Goal: Answer question/provide support: Share knowledge or assist other users

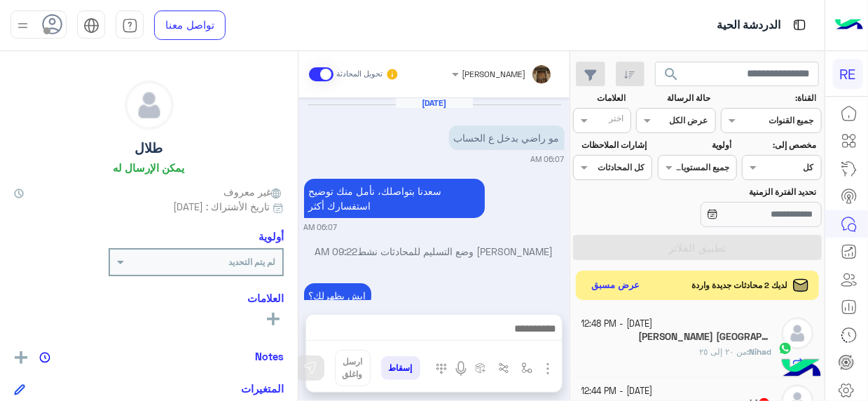
click at [607, 280] on button "عرض مسبق" at bounding box center [615, 285] width 59 height 19
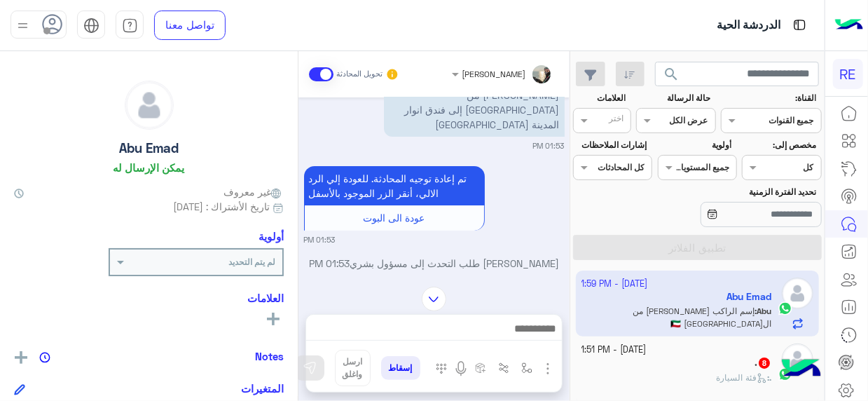
scroll to position [601, 0]
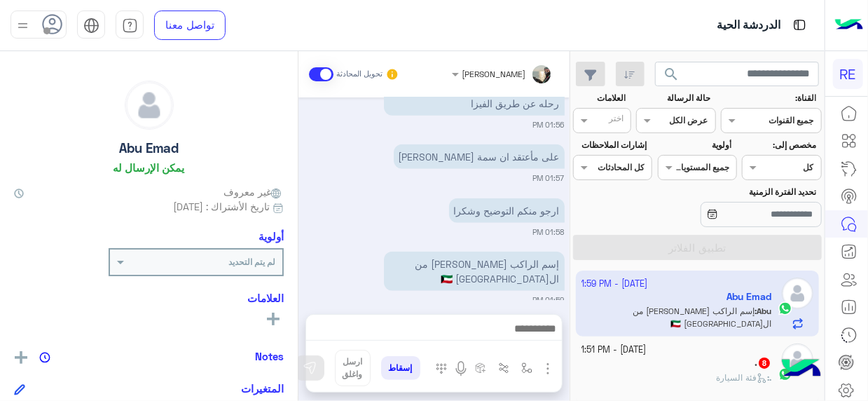
drag, startPoint x: 570, startPoint y: 274, endPoint x: 577, endPoint y: 288, distance: 15.7
click at [577, 288] on mat-drawer-container "search القناة: القناه جميع القنوات حالة الرسالة القناه عرض الكل العلامات اختر م…" at bounding box center [412, 228] width 825 height 355
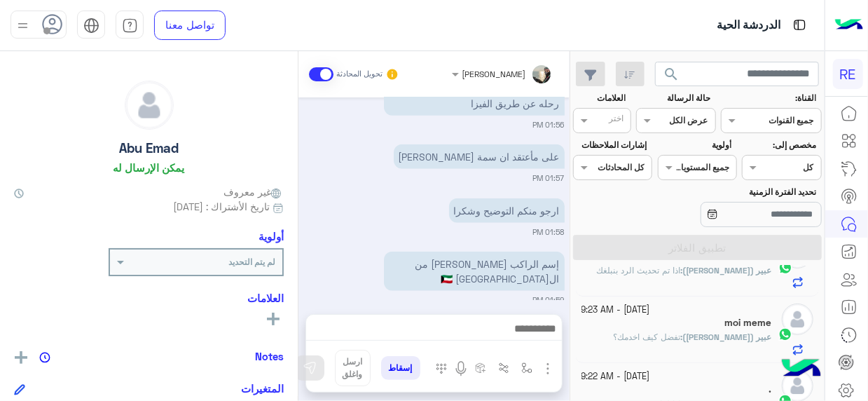
scroll to position [0, 0]
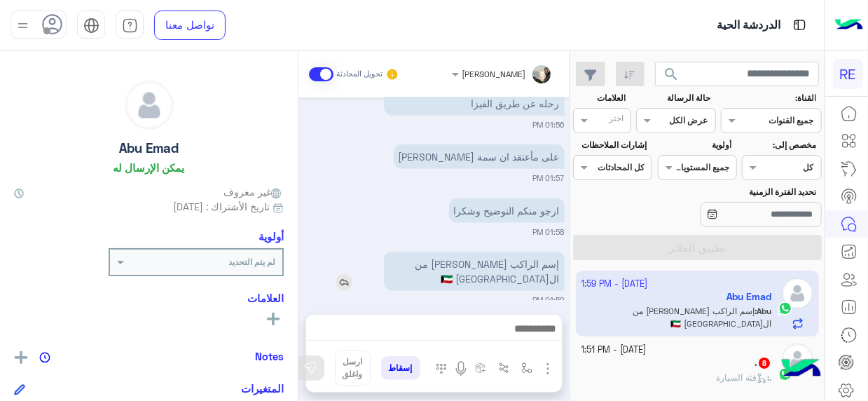
click at [368, 252] on div "إسم الراكب [PERSON_NAME] من ال[GEOGRAPHIC_DATA] 🇰🇼" at bounding box center [434, 271] width 261 height 39
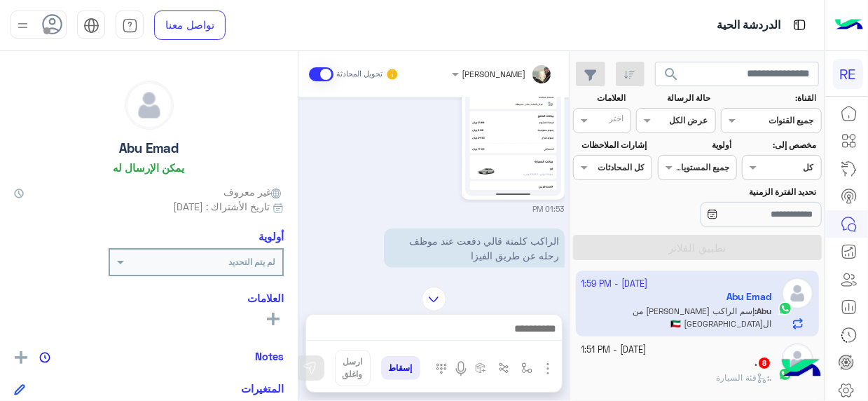
scroll to position [451, 0]
click at [297, 224] on div "Abu Emad يمكن الإرسال له غير معروف تاريخ الأشتراك : [DATE] أولوية لم يتم التحدي…" at bounding box center [149, 223] width 298 height 345
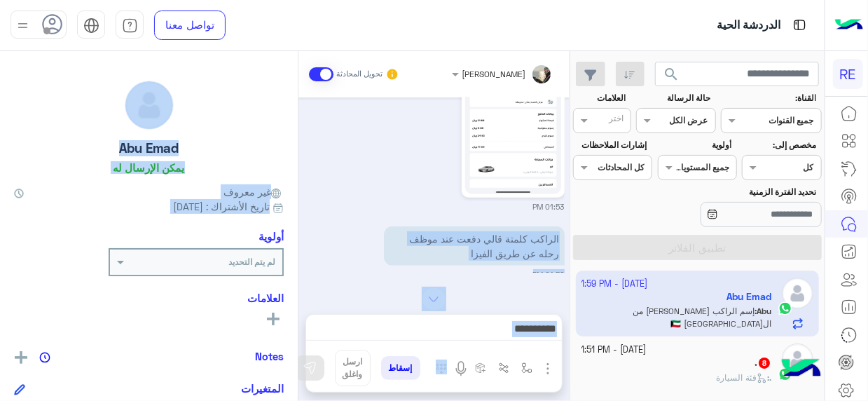
click at [301, 224] on mat-drawer-container "[PERSON_NAME] تحويل المحادثة [DATE] [PERSON_NAME] بتواصلك، نأمل منك توضيح استفس…" at bounding box center [285, 228] width 570 height 355
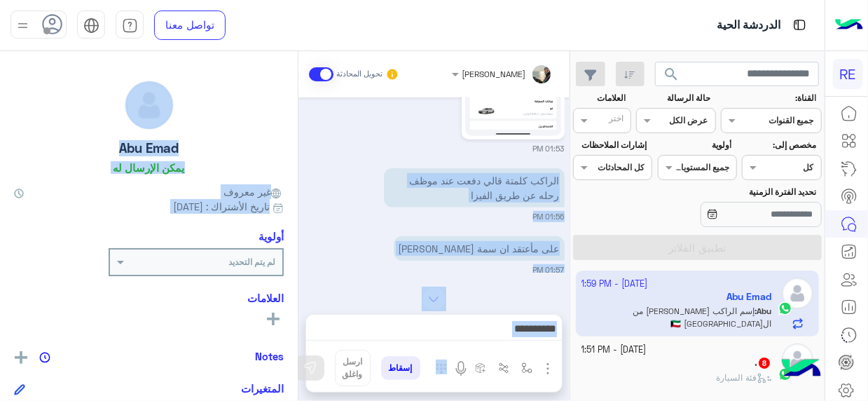
scroll to position [511, 0]
click at [357, 263] on small "01:57 PM" at bounding box center [434, 268] width 261 height 11
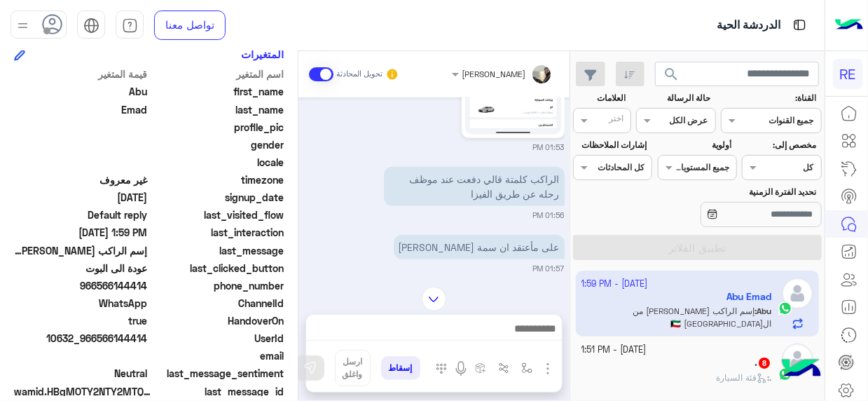
scroll to position [353, 0]
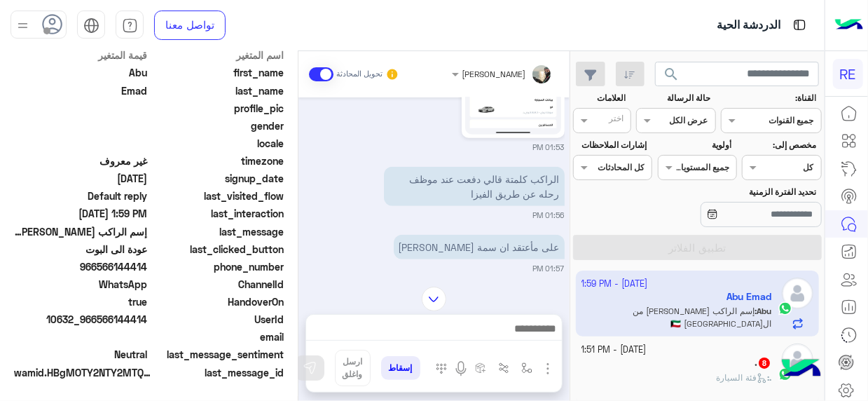
drag, startPoint x: 100, startPoint y: 320, endPoint x: 149, endPoint y: 313, distance: 48.8
click at [148, 313] on span "10632_966566144414" at bounding box center [81, 319] width 134 height 15
copy span "566144414"
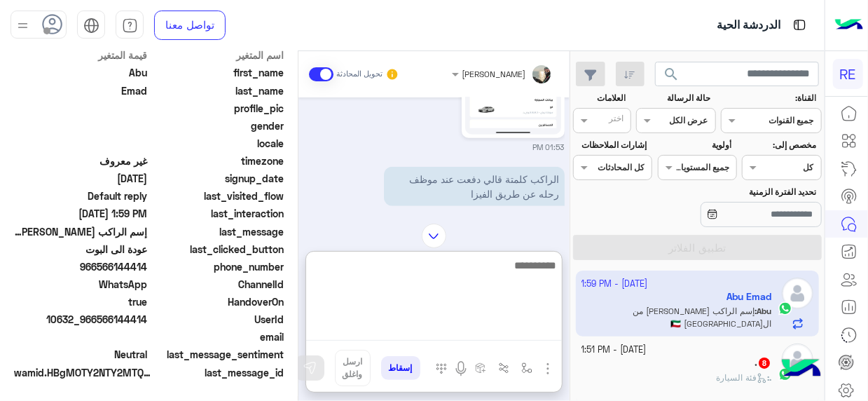
click at [527, 329] on textarea at bounding box center [434, 298] width 256 height 84
type textarea "**********"
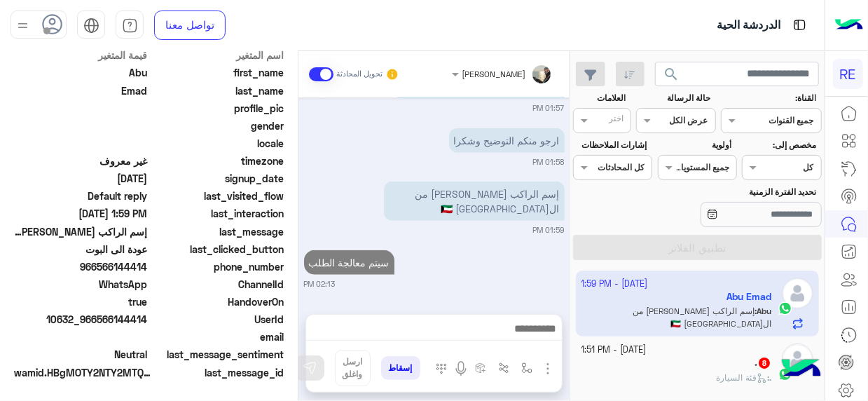
scroll to position [686, 0]
click at [634, 363] on div ". 8" at bounding box center [677, 364] width 191 height 15
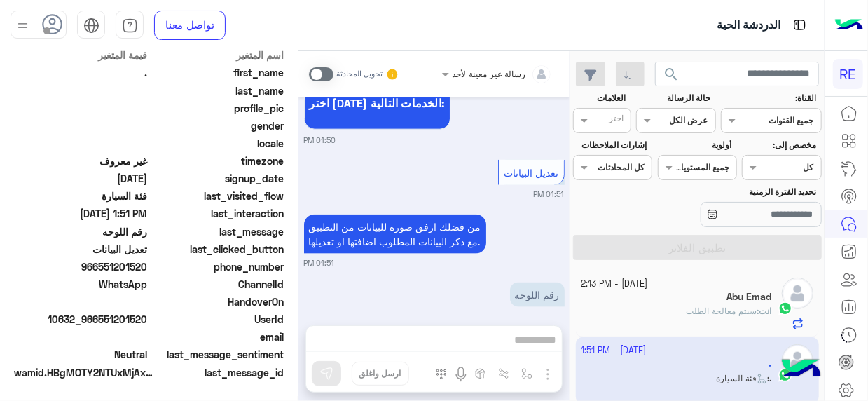
scroll to position [781, 0]
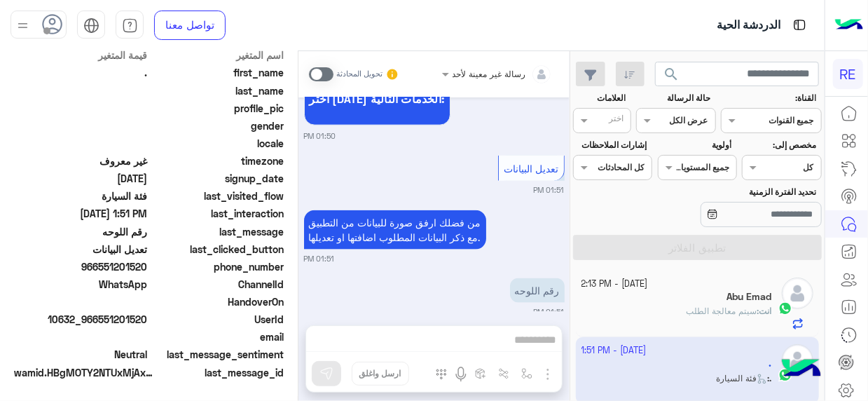
click at [328, 72] on span at bounding box center [321, 74] width 25 height 14
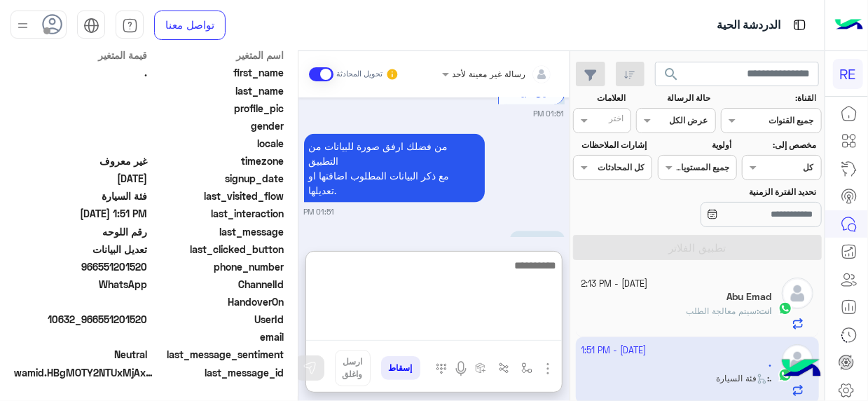
click at [542, 335] on textarea at bounding box center [434, 298] width 256 height 84
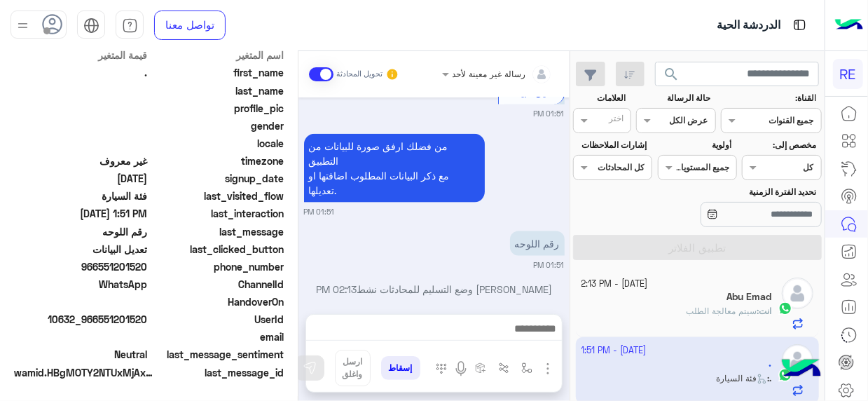
click at [497, 204] on div "[DATE] عودة الى البوت 01:50 PM اهلًا بك في تطبيق رحلة 👋 Welcome to [GEOGRAPHIC_…" at bounding box center [433, 198] width 271 height 202
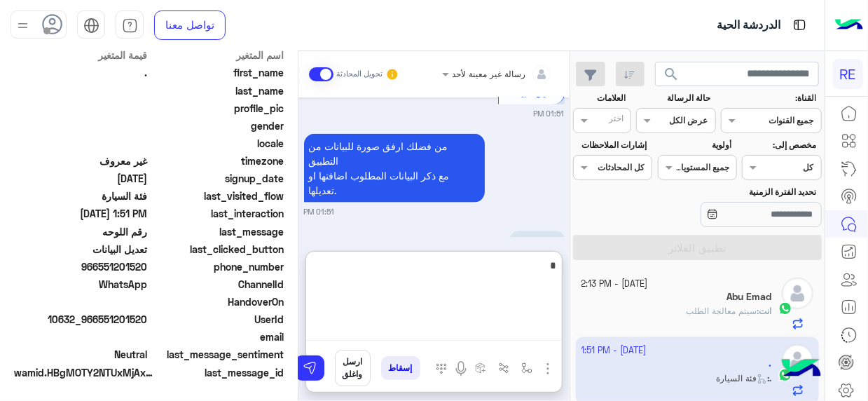
click at [551, 334] on textarea "*" at bounding box center [434, 298] width 256 height 84
type textarea "**********"
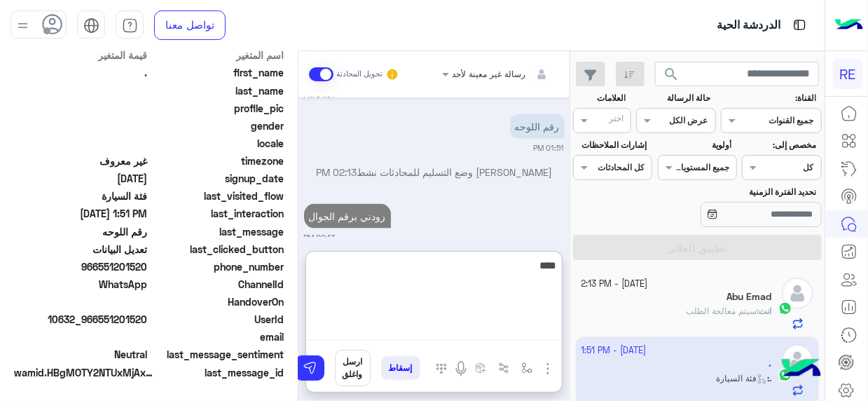
scroll to position [1010, 0]
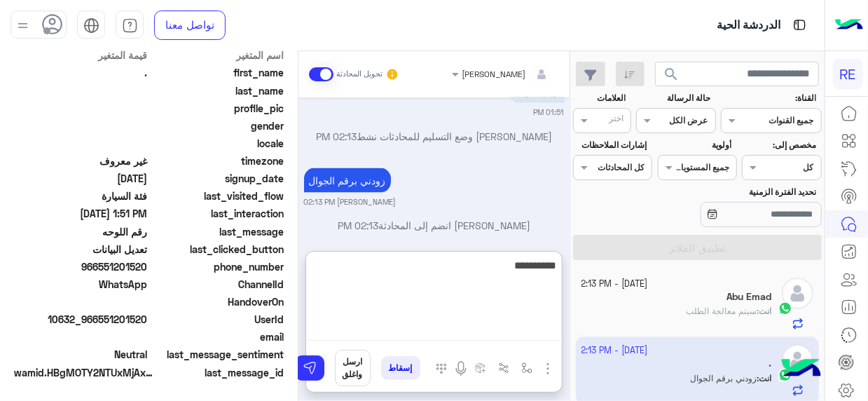
type textarea "**********"
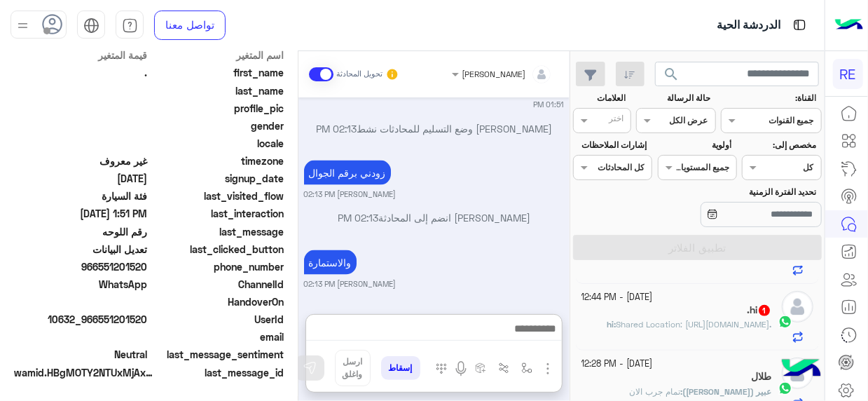
scroll to position [1031, 0]
click at [689, 322] on span ".hi" at bounding box center [689, 324] width 165 height 11
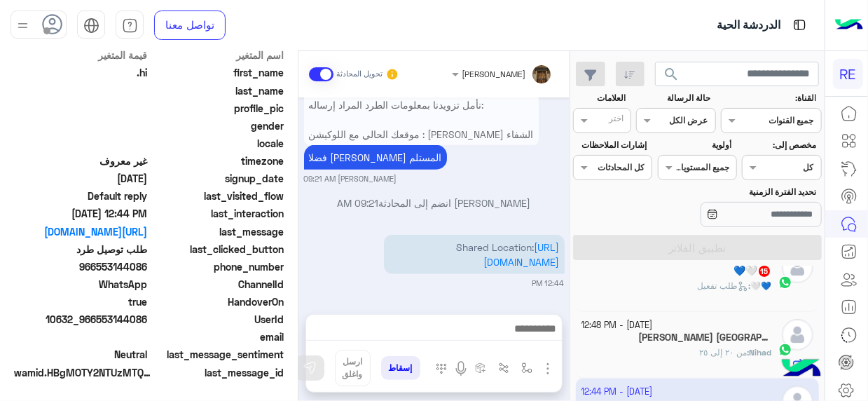
scroll to position [217, 0]
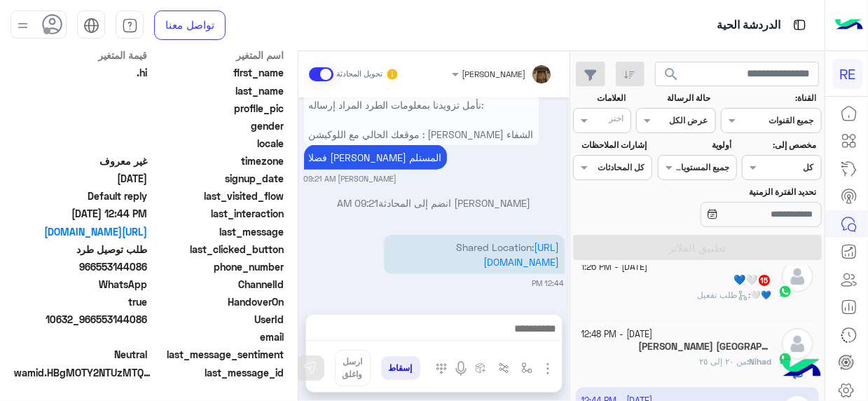
click at [658, 344] on div "[PERSON_NAME] Almakki 2" at bounding box center [677, 348] width 191 height 15
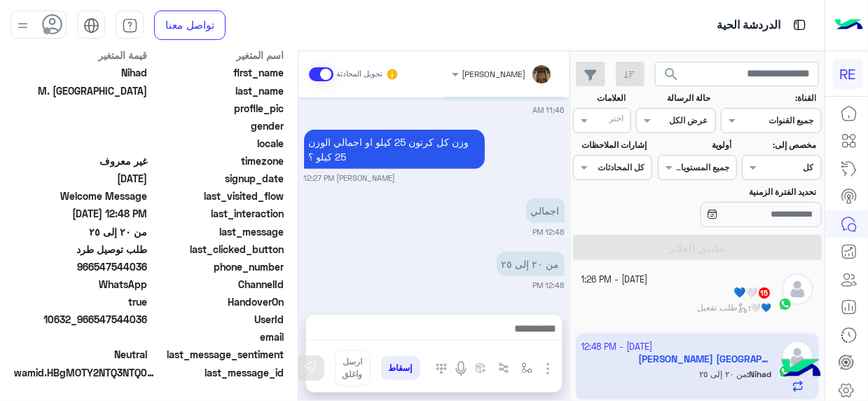
scroll to position [196, 0]
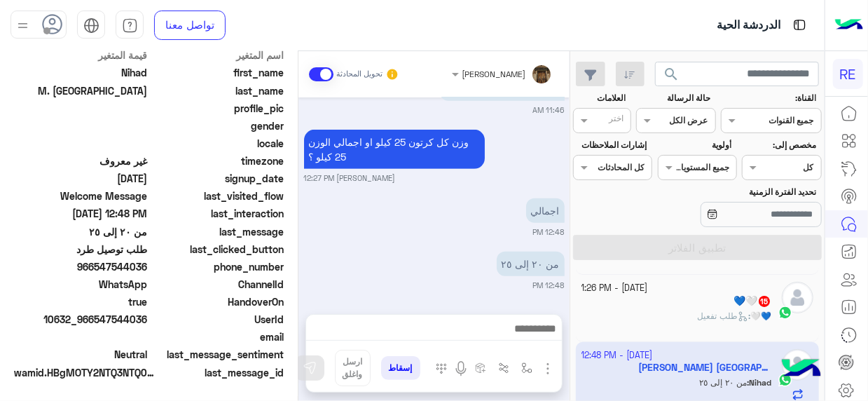
click at [633, 306] on div "💙🤍 15" at bounding box center [677, 302] width 191 height 15
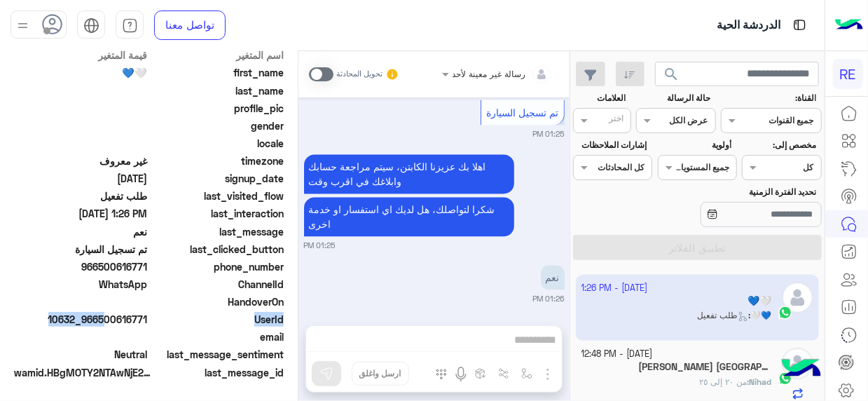
drag, startPoint x: 102, startPoint y: 319, endPoint x: 151, endPoint y: 322, distance: 49.2
click at [151, 322] on div "UserId 10632_966500616771" at bounding box center [149, 321] width 270 height 18
drag, startPoint x: 114, startPoint y: 330, endPoint x: 100, endPoint y: 320, distance: 17.0
click at [100, 320] on div "اسم المتغير قيمة المتغير first_name 💙🤍 last_name profile_pic gender locale time…" at bounding box center [149, 215] width 270 height 334
click at [159, 362] on div "last_message_sentiment Neutral" at bounding box center [149, 356] width 270 height 18
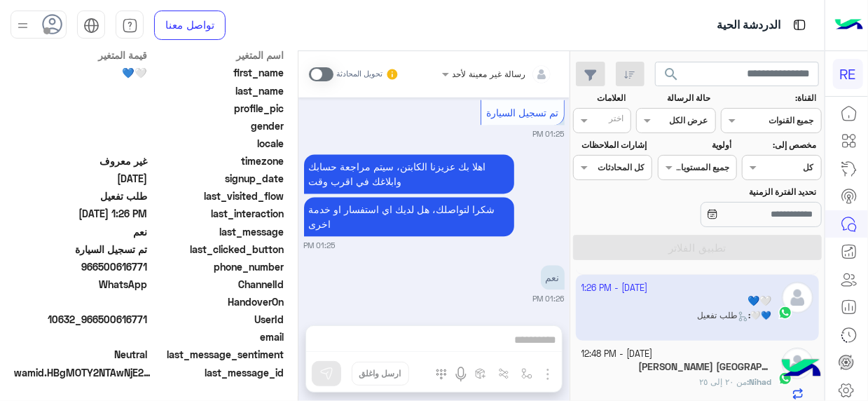
drag, startPoint x: 103, startPoint y: 313, endPoint x: 148, endPoint y: 322, distance: 45.8
click at [148, 322] on span "10632_966500616771" at bounding box center [81, 319] width 134 height 15
copy span "500616771"
click at [322, 72] on span at bounding box center [321, 74] width 25 height 14
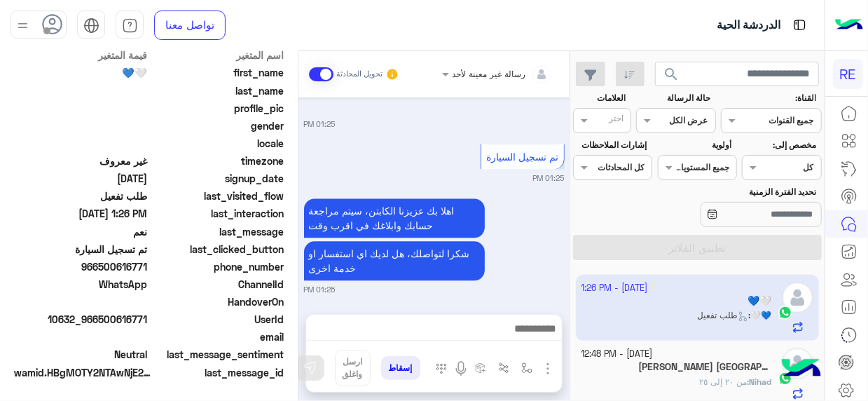
scroll to position [1495, 0]
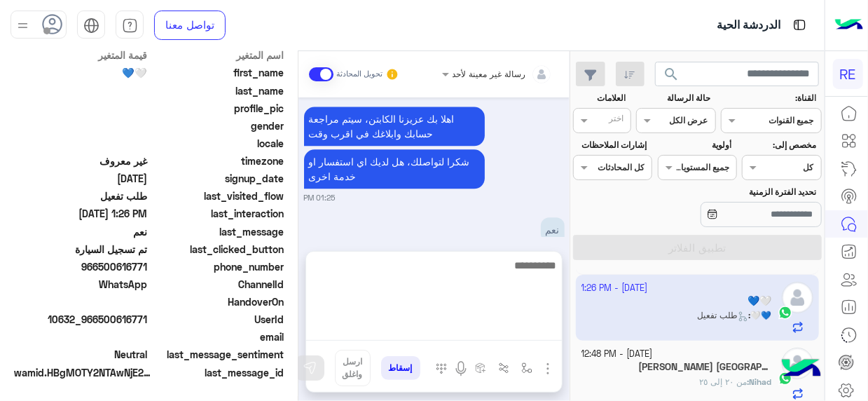
click at [544, 335] on textarea at bounding box center [434, 298] width 256 height 84
type textarea "**********"
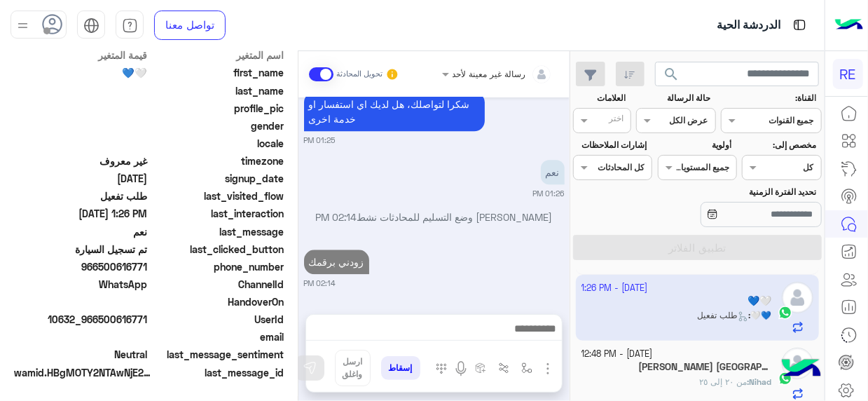
scroll to position [1548, 0]
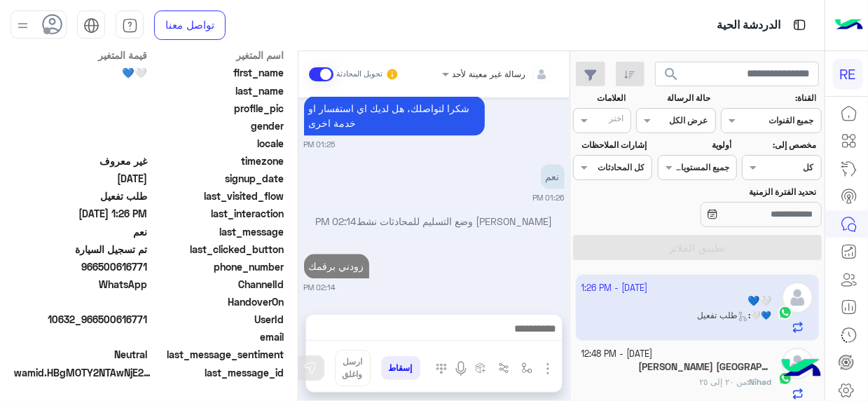
click at [572, 291] on mat-drawer-container "search القناة: القناه جميع القنوات حالة الرسالة القناه عرض الكل العلامات اختر م…" at bounding box center [412, 228] width 825 height 355
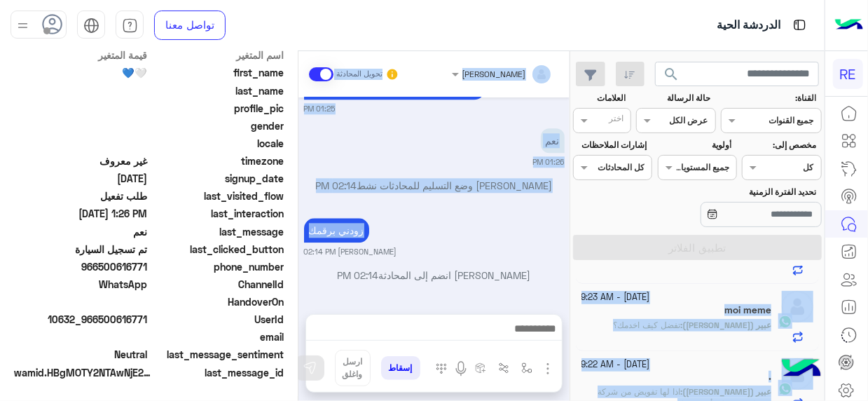
scroll to position [0, 0]
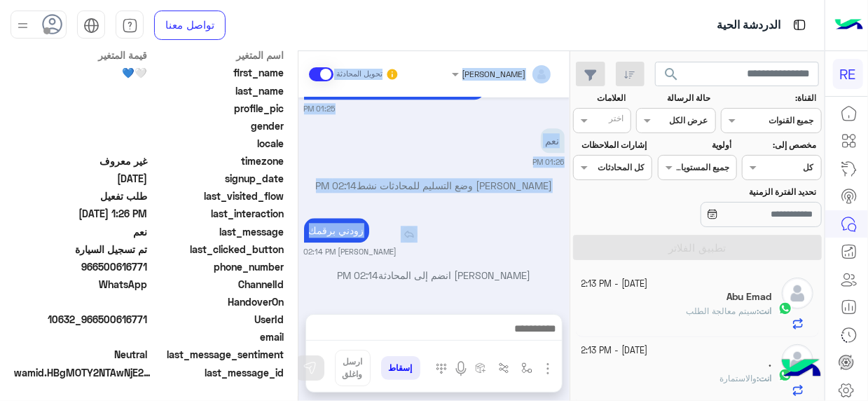
click at [444, 238] on div "زودني برقمك" at bounding box center [376, 230] width 145 height 25
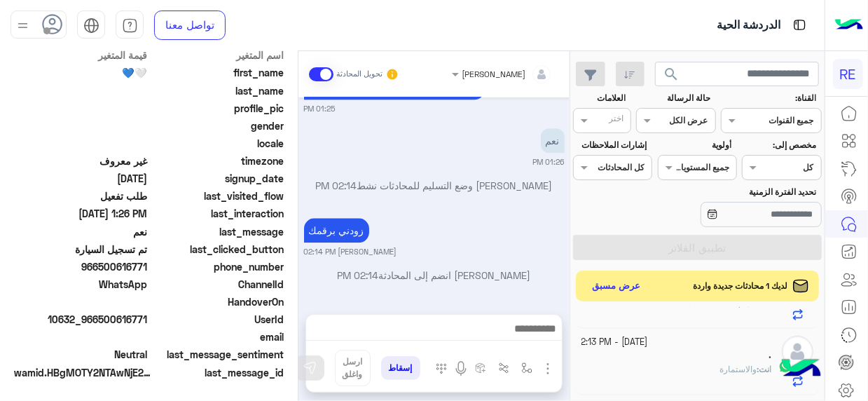
scroll to position [62, 0]
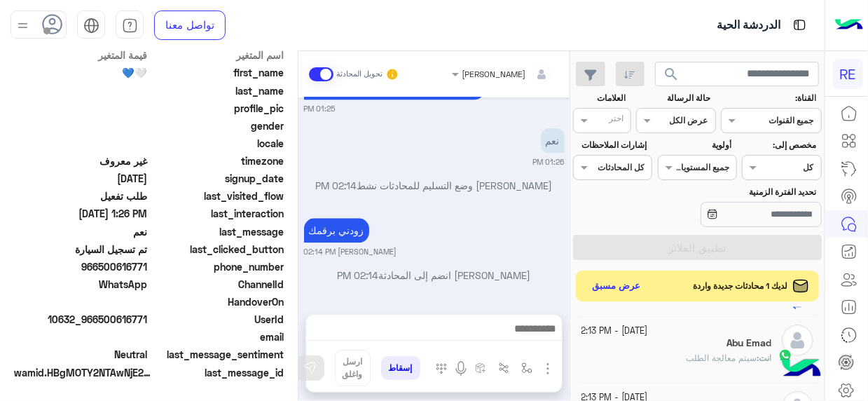
click at [668, 349] on div "Abu Emad" at bounding box center [677, 344] width 191 height 15
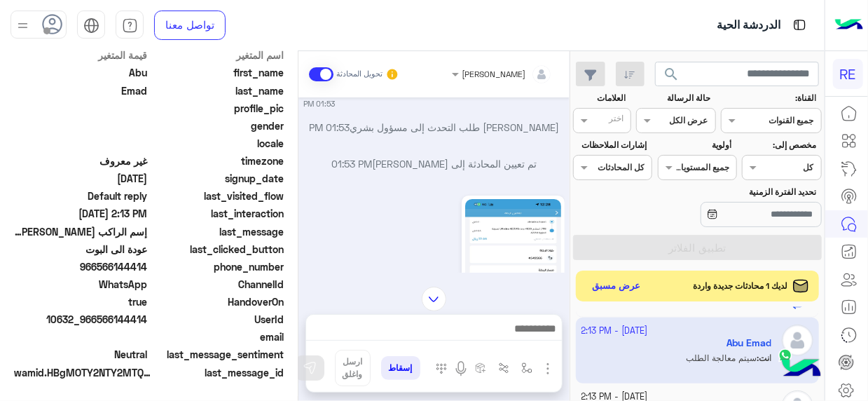
scroll to position [137, 0]
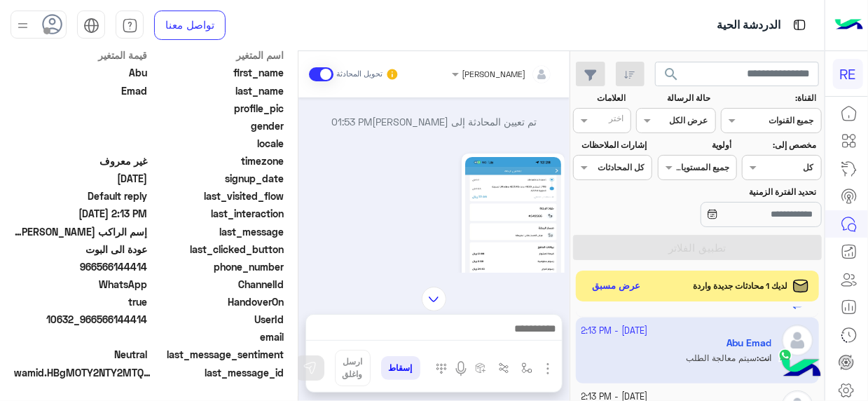
click at [514, 254] on img at bounding box center [513, 242] width 96 height 170
click at [438, 307] on img at bounding box center [434, 299] width 25 height 25
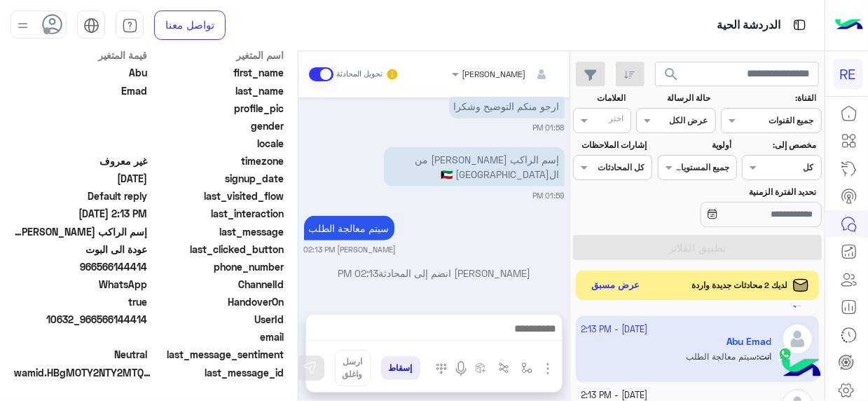
click at [617, 287] on button "عرض مسبق" at bounding box center [615, 285] width 59 height 19
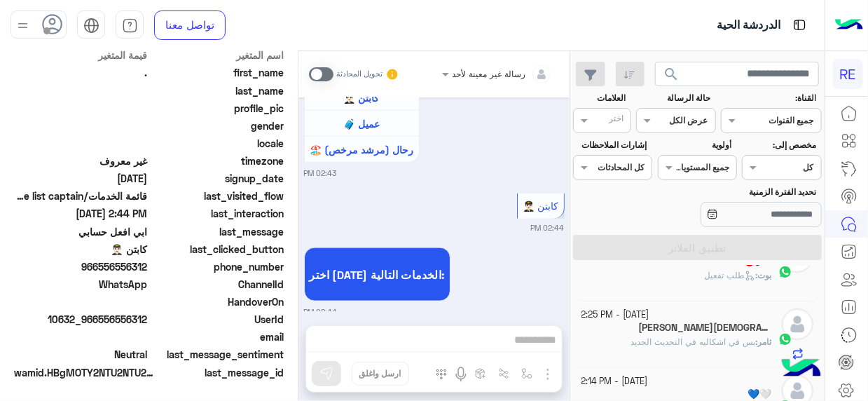
scroll to position [111, 0]
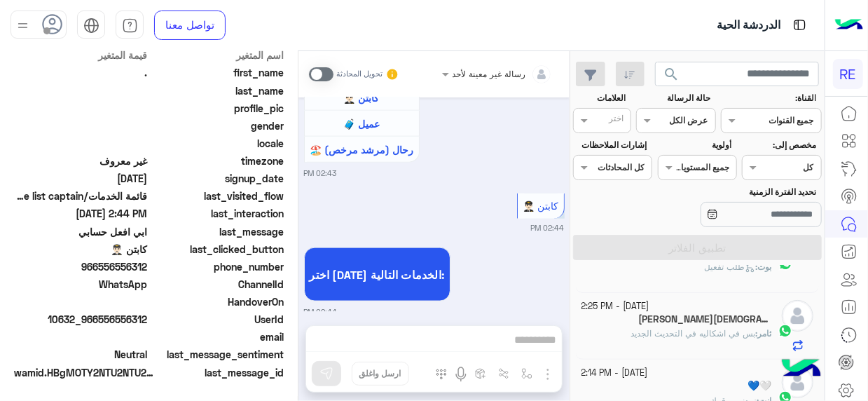
click at [714, 325] on div "[PERSON_NAME][DEMOGRAPHIC_DATA] 4" at bounding box center [677, 320] width 191 height 15
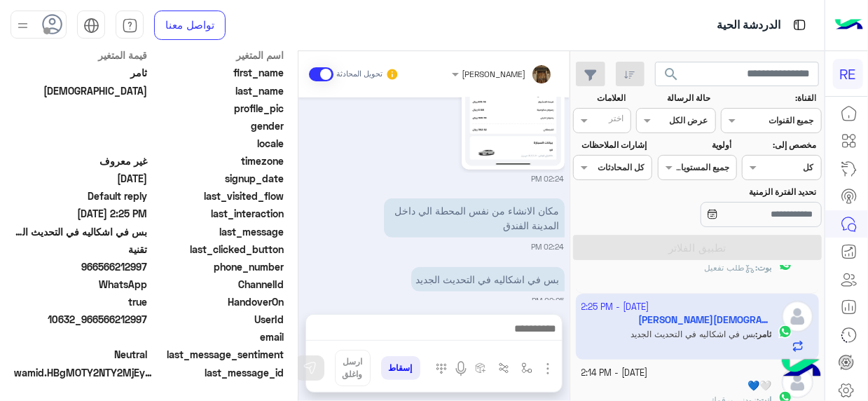
scroll to position [111, 0]
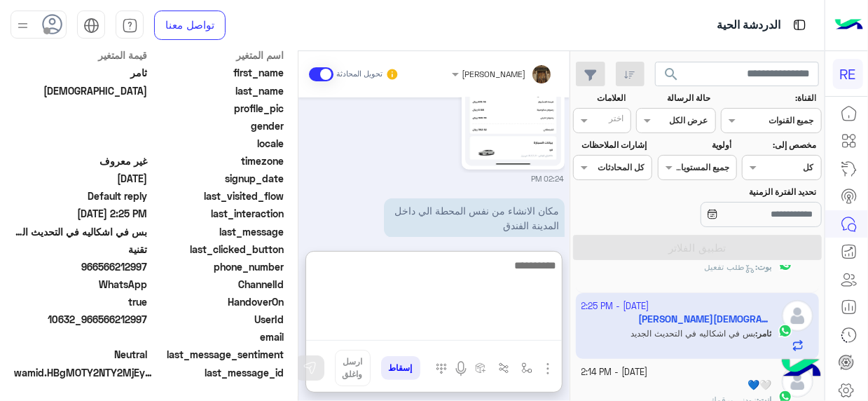
click at [550, 334] on textarea at bounding box center [434, 298] width 256 height 84
drag, startPoint x: 550, startPoint y: 334, endPoint x: 547, endPoint y: 246, distance: 88.4
click at [547, 246] on div "[PERSON_NAME] تحويل المحادثة [DATE] 70 05:24 PM الرجاء حل المشكلة باسرع وقت انا…" at bounding box center [433, 228] width 271 height 355
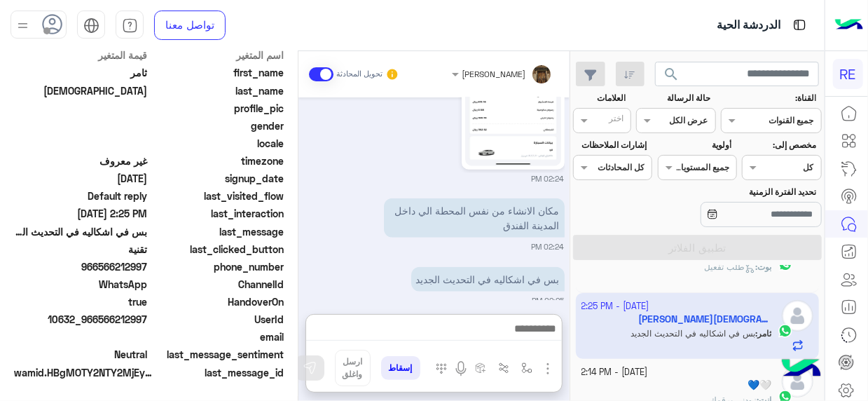
click at [547, 246] on div "[PERSON_NAME] تحويل المحادثة [DATE] 70 05:24 PM الرجاء حل المشكلة باسرع وقت انا…" at bounding box center [433, 228] width 271 height 355
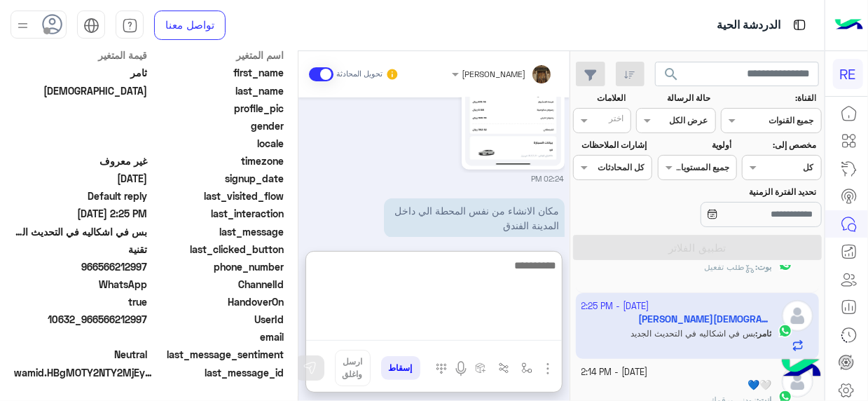
click at [525, 329] on textarea at bounding box center [434, 298] width 256 height 84
type textarea "**********"
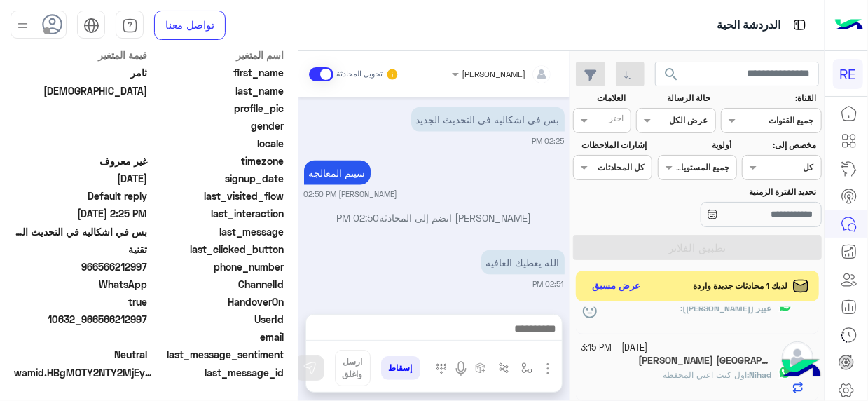
scroll to position [793, 0]
